Goal: Information Seeking & Learning: Learn about a topic

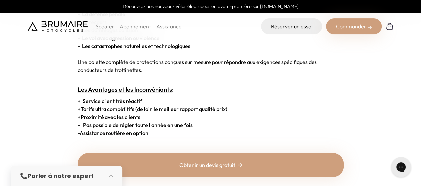
scroll to position [839, 0]
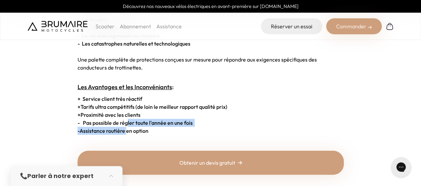
drag, startPoint x: 126, startPoint y: 124, endPoint x: 129, endPoint y: 127, distance: 4.7
click at [129, 127] on strong "- Assistance routière en option" at bounding box center [112, 130] width 71 height 7
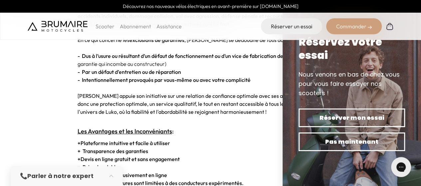
scroll to position [1215, 0]
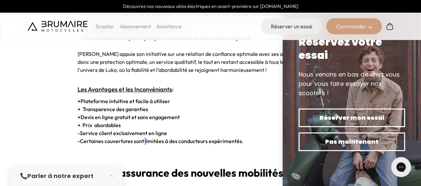
drag, startPoint x: 144, startPoint y: 134, endPoint x: 150, endPoint y: 131, distance: 6.1
click at [150, 138] on strong "- Certaines couvertures sont limitées à des conducteurs expérimentés." at bounding box center [160, 141] width 166 height 7
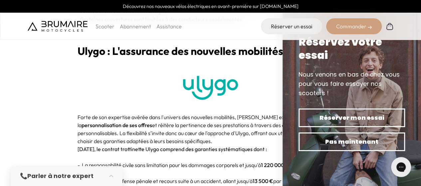
scroll to position [1487, 0]
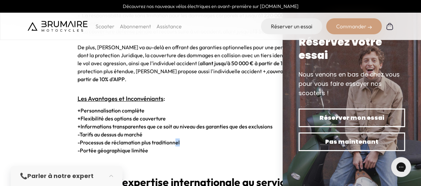
drag, startPoint x: 188, startPoint y: 123, endPoint x: 176, endPoint y: 125, distance: 11.8
click at [176, 138] on p "- Processus de réclamation plus traditionnel" at bounding box center [210, 142] width 266 height 8
click at [176, 139] on strong "- Processus de réclamation plus traditionnel" at bounding box center [128, 142] width 102 height 7
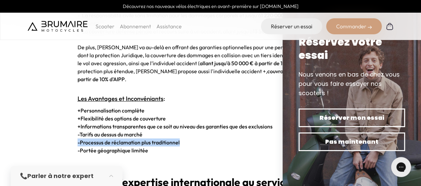
click at [176, 139] on strong "- Processus de réclamation plus traditionnel" at bounding box center [128, 142] width 102 height 7
click at [186, 138] on p "- Processus de réclamation plus traditionnel" at bounding box center [210, 142] width 266 height 8
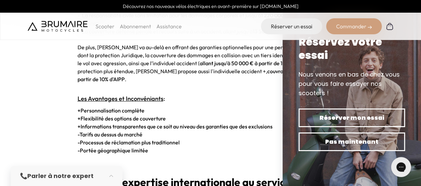
drag, startPoint x: 186, startPoint y: 123, endPoint x: 81, endPoint y: 106, distance: 106.8
click at [81, 114] on p "+ Flexibilité des options de couverture" at bounding box center [210, 118] width 266 height 8
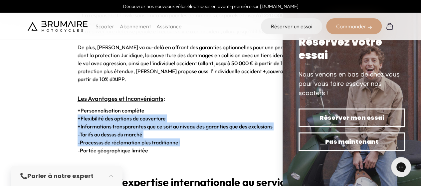
drag, startPoint x: 71, startPoint y: 103, endPoint x: 195, endPoint y: 124, distance: 125.1
click at [195, 138] on p "- Processus de réclamation plus traditionnel" at bounding box center [210, 142] width 266 height 8
drag, startPoint x: 195, startPoint y: 124, endPoint x: 103, endPoint y: 102, distance: 94.4
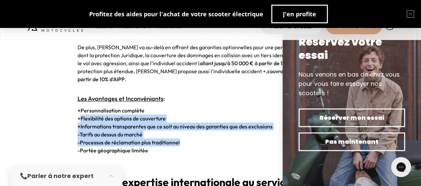
click at [157, 130] on p "- Tarifs au dessus du marché" at bounding box center [210, 134] width 266 height 8
drag, startPoint x: 188, startPoint y: 132, endPoint x: 79, endPoint y: 99, distance: 114.1
click at [79, 115] on span "+" at bounding box center [78, 118] width 3 height 7
drag, startPoint x: 72, startPoint y: 99, endPoint x: 195, endPoint y: 128, distance: 125.3
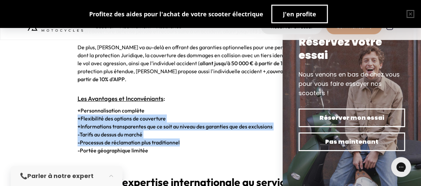
click at [195, 138] on p "- Processus de réclamation plus traditionnel" at bounding box center [210, 142] width 266 height 8
drag, startPoint x: 195, startPoint y: 128, endPoint x: 75, endPoint y: 102, distance: 122.5
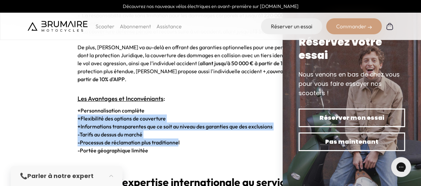
drag, startPoint x: 75, startPoint y: 102, endPoint x: 180, endPoint y: 126, distance: 107.5
click at [180, 139] on strong "- Processus de réclamation plus traditionnel" at bounding box center [128, 142] width 102 height 7
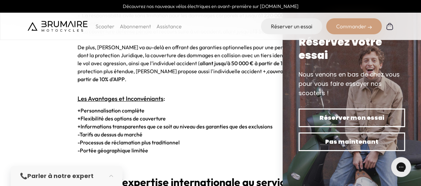
click at [180, 139] on strong "- Processus de réclamation plus traditionnel" at bounding box center [128, 142] width 102 height 7
click at [182, 138] on p "- Processus de réclamation plus traditionnel" at bounding box center [210, 142] width 266 height 8
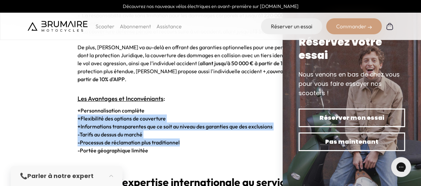
drag, startPoint x: 182, startPoint y: 126, endPoint x: 70, endPoint y: 103, distance: 114.3
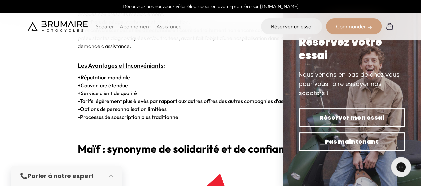
scroll to position [1995, 0]
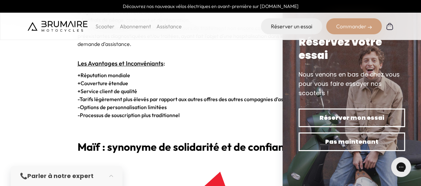
click at [173, 96] on strong "- Tarifs légèrement plus élevés par rapport aux autres offres des autres compag…" at bounding box center [190, 99] width 226 height 7
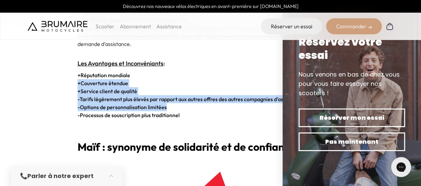
drag, startPoint x: 179, startPoint y: 91, endPoint x: 77, endPoint y: 67, distance: 104.8
click at [77, 80] on span "+" at bounding box center [78, 83] width 3 height 7
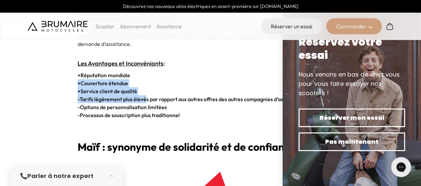
drag, startPoint x: 77, startPoint y: 67, endPoint x: 165, endPoint y: 85, distance: 89.2
click at [165, 96] on strong "- Tarifs légèrement plus élevés par rapport aux autres offres des autres compag…" at bounding box center [190, 99] width 226 height 7
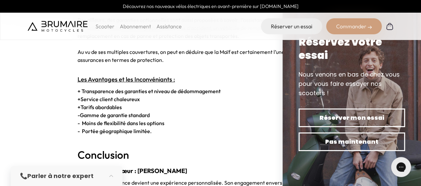
scroll to position [2382, 0]
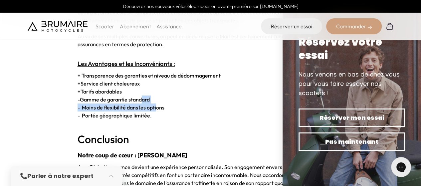
drag, startPoint x: 143, startPoint y: 83, endPoint x: 158, endPoint y: 96, distance: 19.5
click at [158, 111] on p "- Portée géographique limitée." at bounding box center [210, 115] width 266 height 8
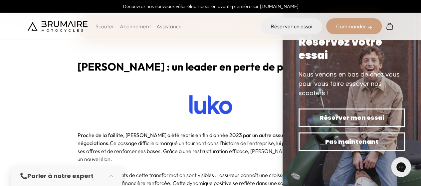
scroll to position [974, 0]
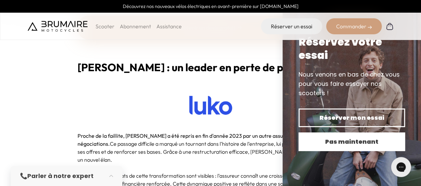
click at [331, 145] on span "Pas maintenant" at bounding box center [351, 141] width 83 height 9
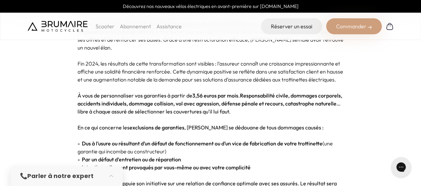
scroll to position [1049, 0]
